Goal: Task Accomplishment & Management: Use online tool/utility

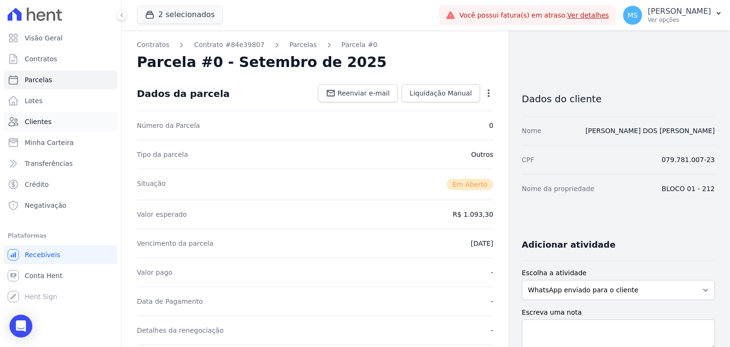
click at [25, 122] on span "Clientes" at bounding box center [38, 122] width 27 height 10
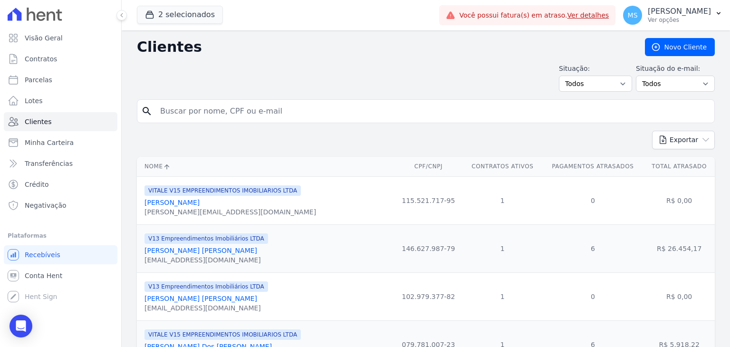
click at [215, 108] on input "search" at bounding box center [432, 111] width 556 height 19
type input "[PERSON_NAME]"
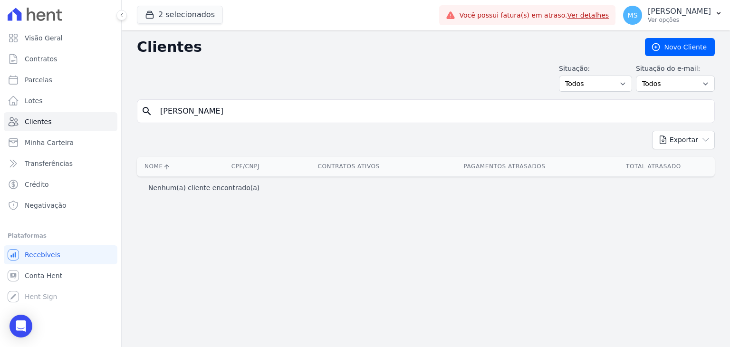
click at [210, 109] on input "[PERSON_NAME]" at bounding box center [432, 111] width 556 height 19
type input "[PERSON_NAME]"
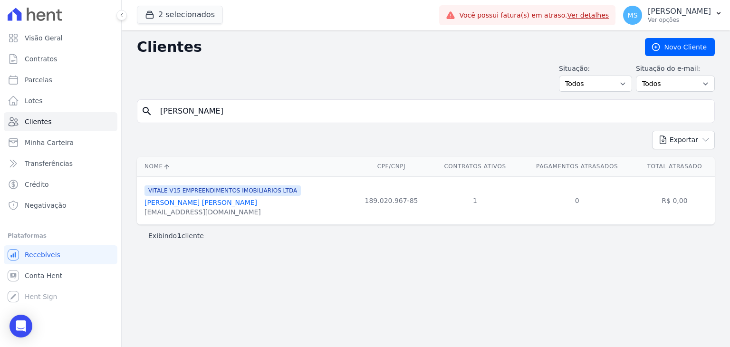
click at [179, 204] on link "[PERSON_NAME] [PERSON_NAME]" at bounding box center [200, 203] width 113 height 8
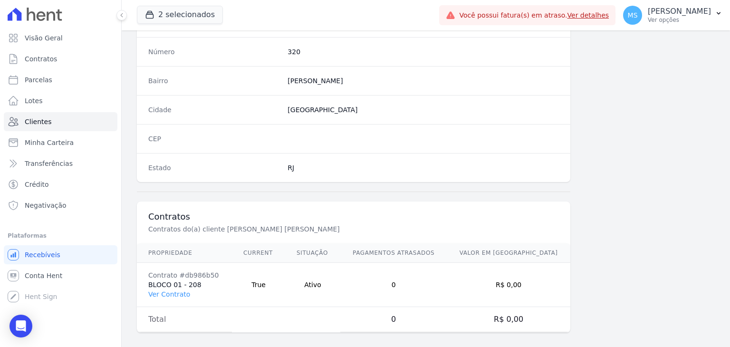
scroll to position [539, 0]
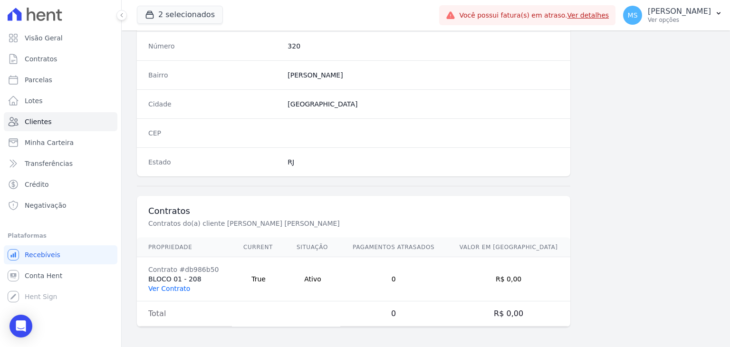
click at [173, 285] on link "Ver Contrato" at bounding box center [169, 289] width 42 height 8
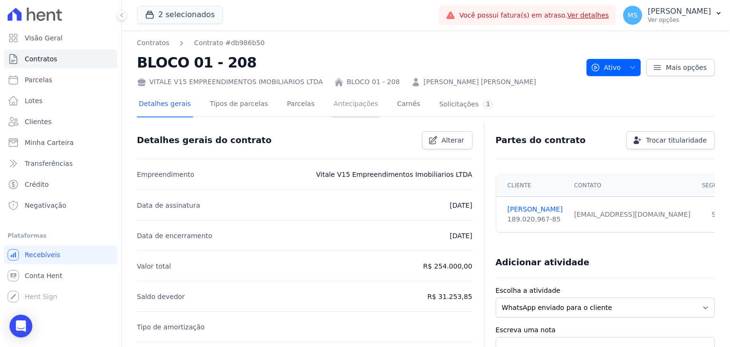
click at [344, 101] on link "Antecipações" at bounding box center [356, 104] width 48 height 25
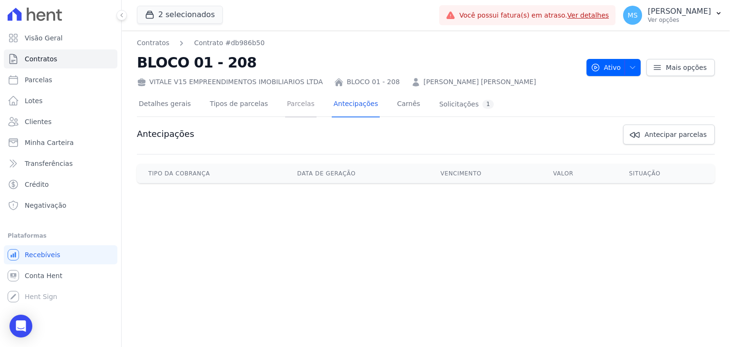
click at [290, 103] on link "Parcelas" at bounding box center [300, 104] width 31 height 25
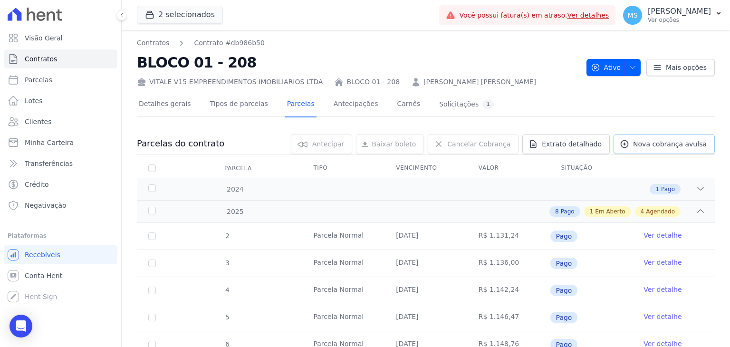
drag, startPoint x: 643, startPoint y: 148, endPoint x: 293, endPoint y: 127, distance: 351.3
click at [643, 148] on link "Nova cobrança avulsa" at bounding box center [664, 144] width 101 height 20
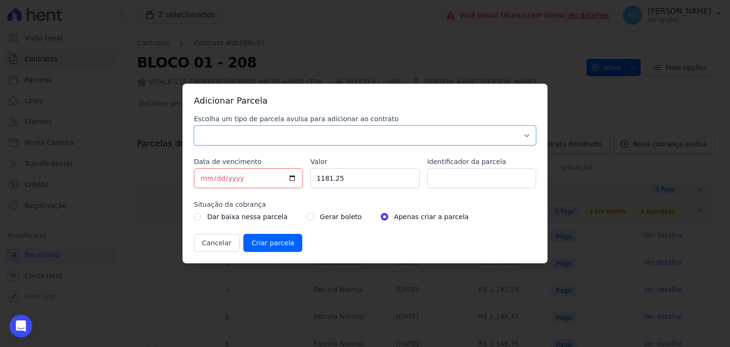
click at [203, 139] on select "Parcela Normal Sinal Caução Intercalada Chaves Pré Chaves Pós Chaves Taxas Quit…" at bounding box center [365, 135] width 342 height 20
click at [194, 125] on select "Parcela Normal Sinal Caução Intercalada Chaves Pré Chaves Pós Chaves Taxas Quit…" at bounding box center [365, 135] width 342 height 20
click at [201, 128] on select "Parcela Normal Sinal Caução Intercalada Chaves Pré Chaves Pós Chaves Taxas Quit…" at bounding box center [365, 135] width 342 height 20
select select "advance"
click at [194, 125] on select "Parcela Normal Sinal Caução Intercalada Chaves Pré Chaves Pós Chaves Taxas Quit…" at bounding box center [365, 135] width 342 height 20
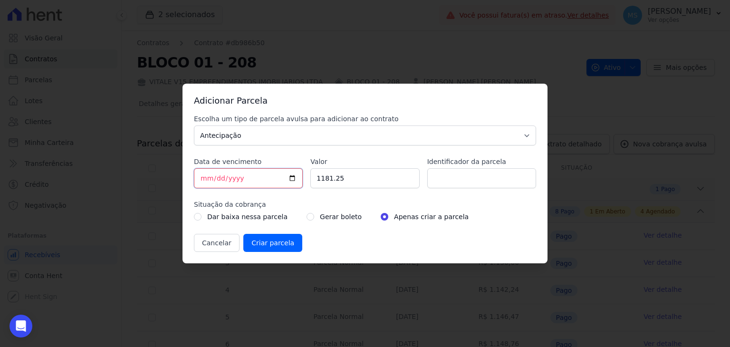
click at [205, 180] on input "[DATE]" at bounding box center [248, 178] width 109 height 20
type input "[DATE]"
drag, startPoint x: 344, startPoint y: 178, endPoint x: 236, endPoint y: 156, distance: 110.0
click at [238, 159] on div "Escolha um tipo de parcela avulsa para adicionar ao contrato Parcela Normal Sin…" at bounding box center [365, 183] width 342 height 138
click at [363, 177] on input "7090.42" at bounding box center [364, 178] width 109 height 20
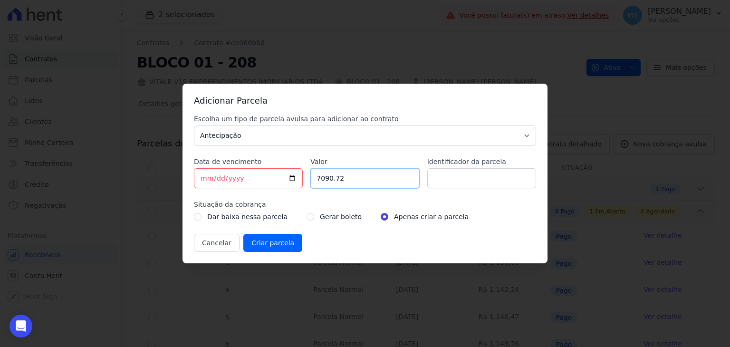
type input "7090.72"
type input "BOLETO AVULSO - ANTECIPAÇÃO - 249732"
click at [307, 216] on input "radio" at bounding box center [311, 217] width 8 height 8
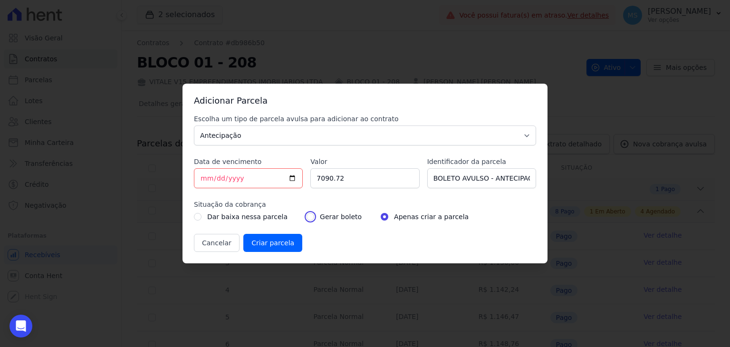
radio input "true"
click at [278, 237] on input "Criar parcela" at bounding box center [272, 243] width 59 height 18
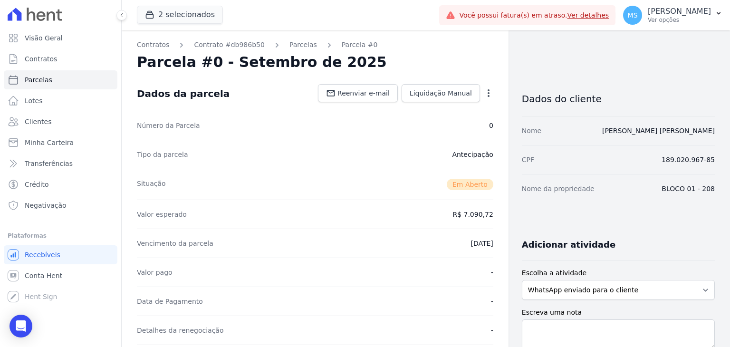
scroll to position [285, 0]
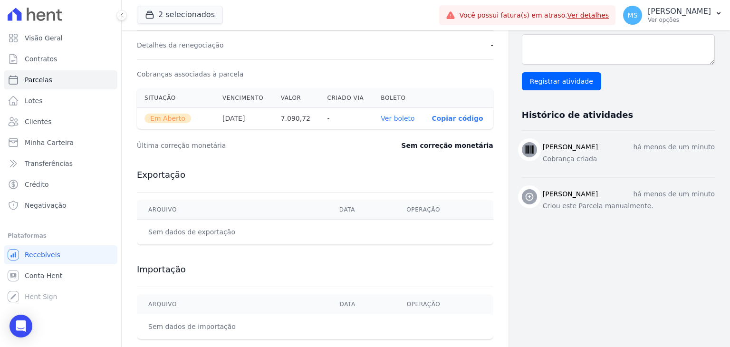
click at [407, 123] on th "Ver boleto" at bounding box center [398, 118] width 51 height 21
click at [403, 119] on link "Ver boleto" at bounding box center [398, 119] width 34 height 8
